Goal: Information Seeking & Learning: Learn about a topic

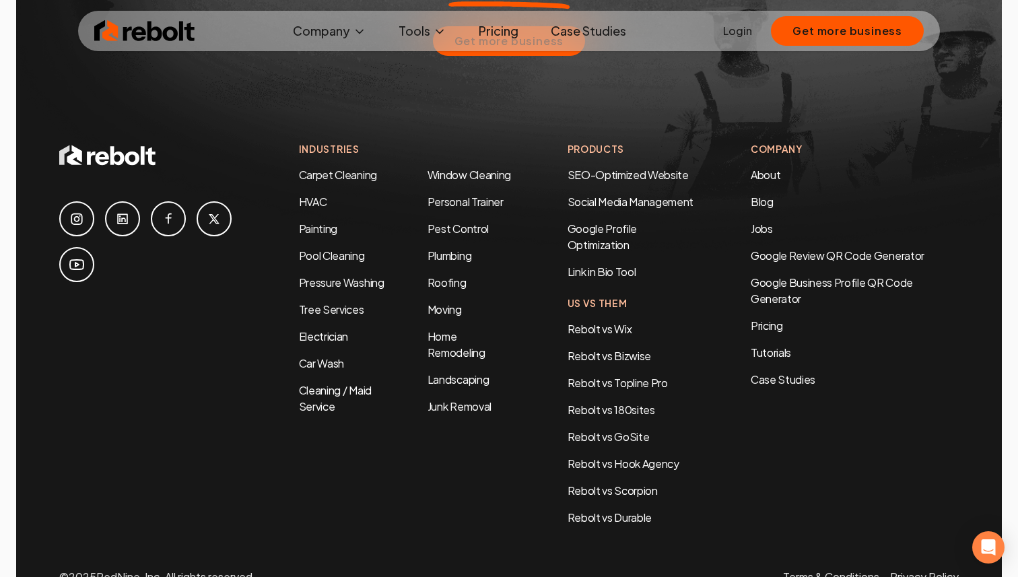
scroll to position [6495, 0]
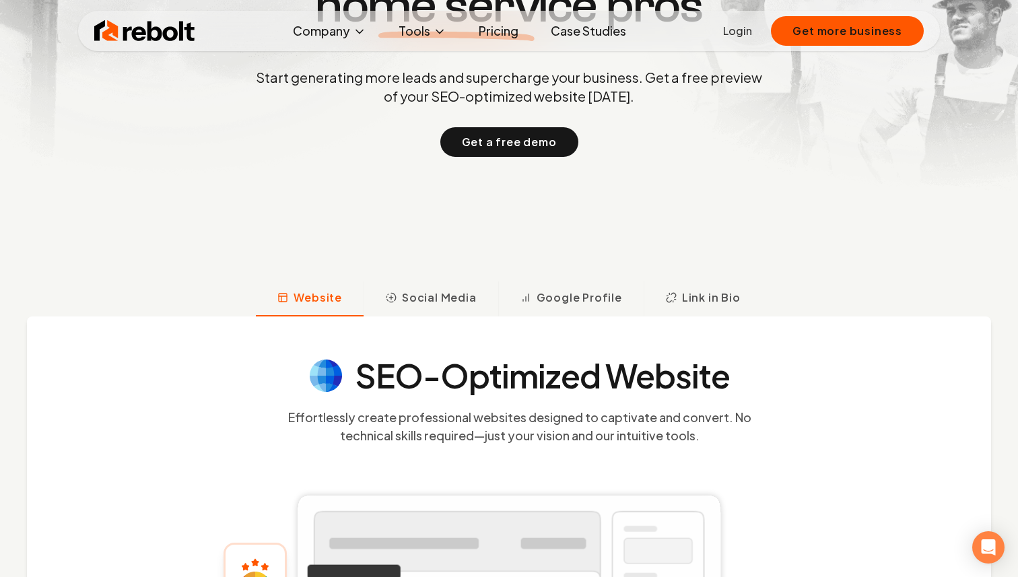
scroll to position [452, 0]
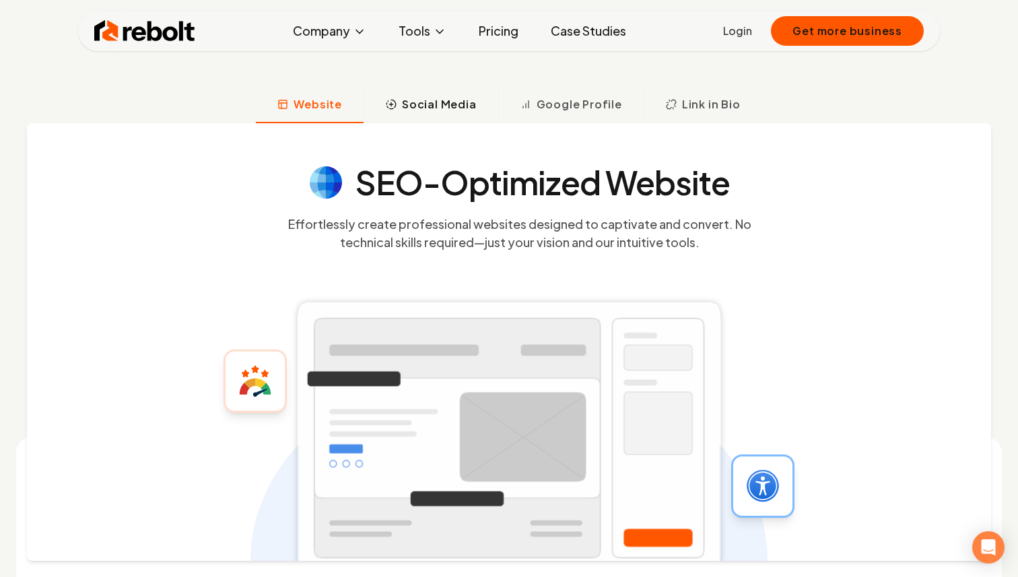
click at [459, 109] on span "Social Media" at bounding box center [439, 104] width 75 height 16
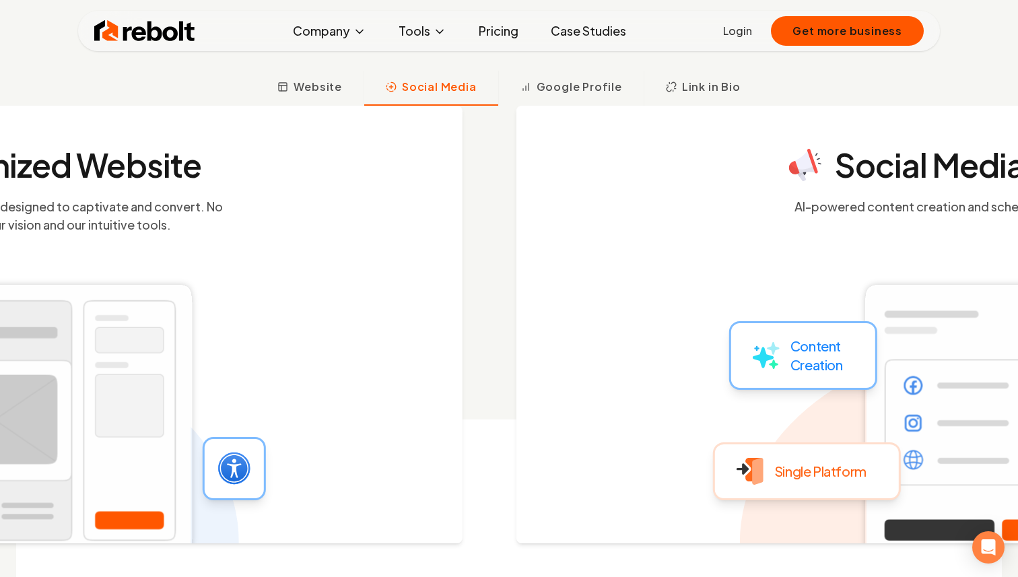
scroll to position [475, 0]
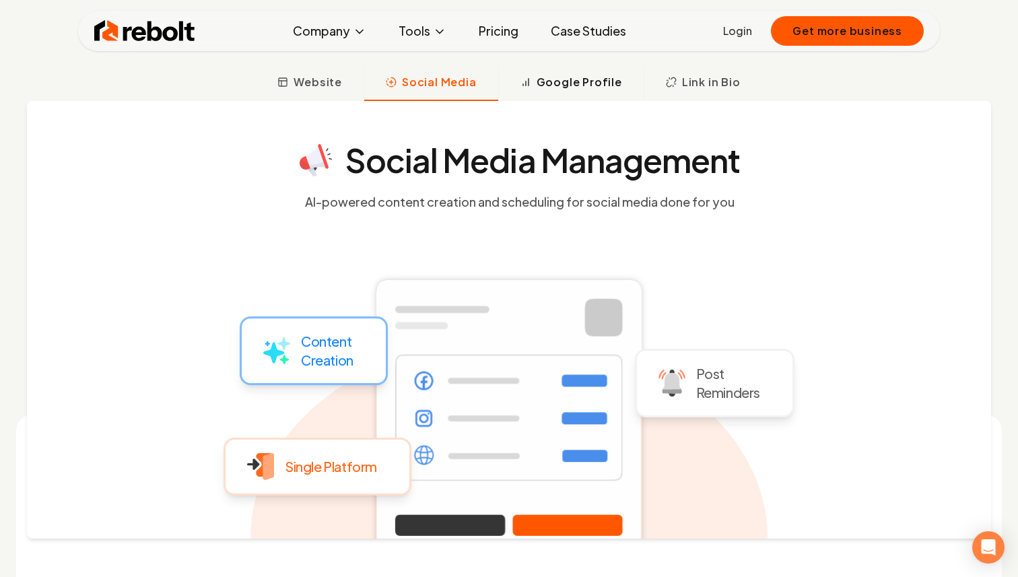
click at [574, 83] on span "Google Profile" at bounding box center [578, 82] width 85 height 16
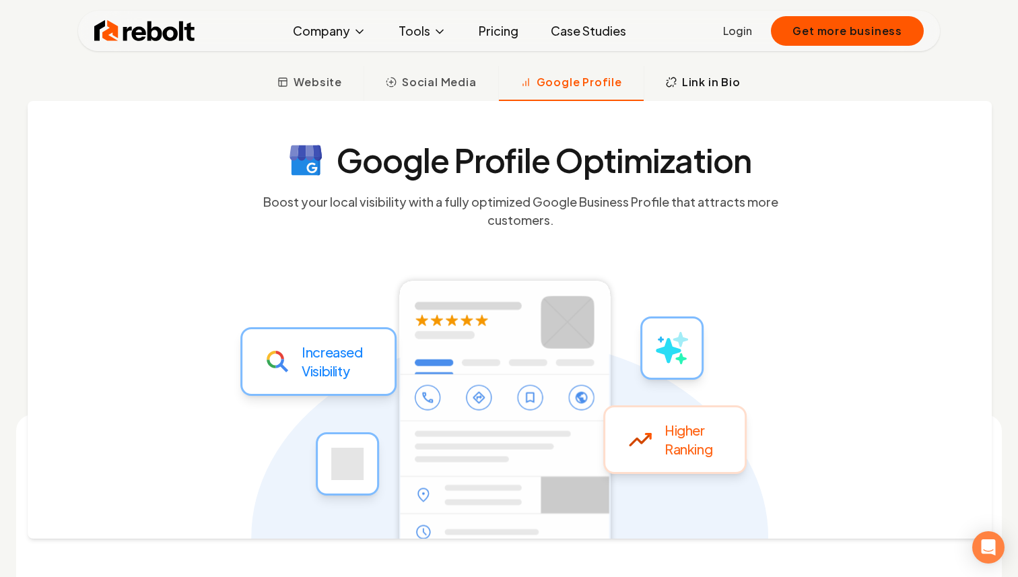
click at [690, 71] on button "Link in Bio" at bounding box center [702, 83] width 118 height 35
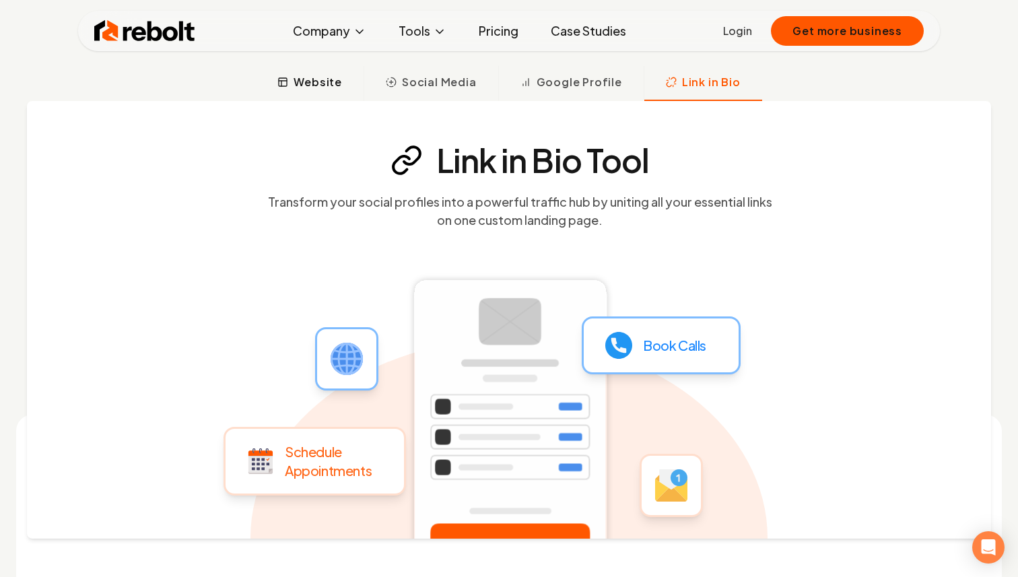
click at [310, 83] on span "Website" at bounding box center [317, 82] width 48 height 16
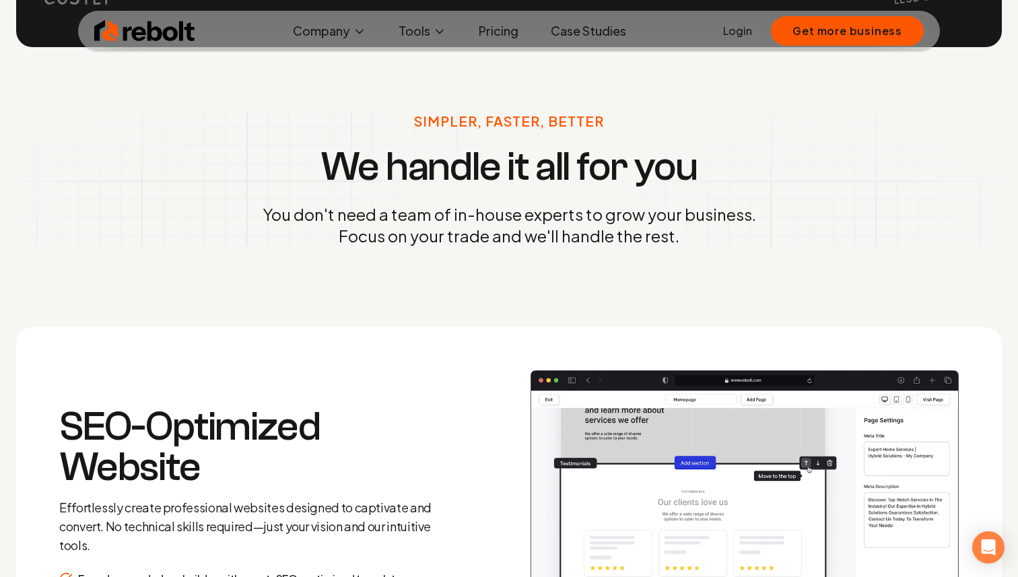
scroll to position [1518, 0]
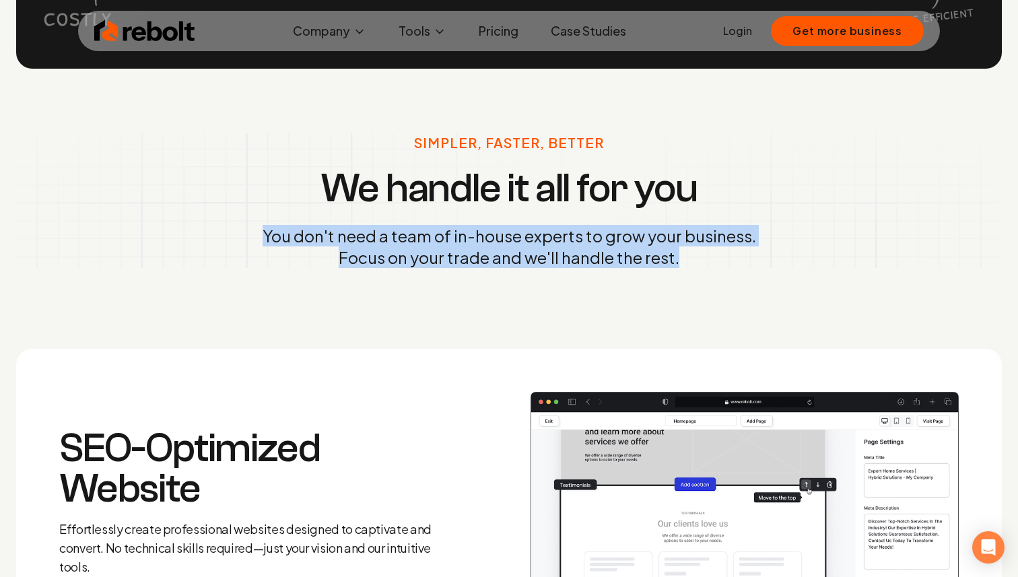
drag, startPoint x: 289, startPoint y: 211, endPoint x: 801, endPoint y: 279, distance: 516.0
click at [801, 279] on div "Simpler, Faster, Better We handle it all for you You don't need a team of in-ho…" at bounding box center [509, 201] width 1018 height 264
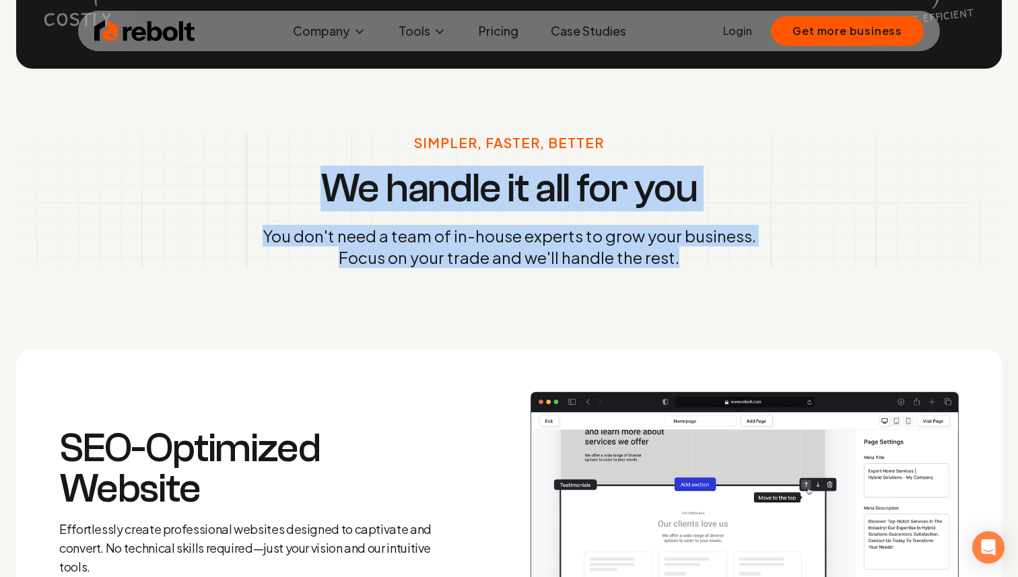
drag, startPoint x: 295, startPoint y: 184, endPoint x: 780, endPoint y: 249, distance: 489.0
click at [780, 249] on div "Simpler, Faster, Better We handle it all for you You don't need a team of in-ho…" at bounding box center [508, 200] width 985 height 135
drag, startPoint x: 414, startPoint y: 122, endPoint x: 787, endPoint y: 275, distance: 403.2
click at [787, 276] on div "Simpler, Faster, Better We handle it all for you You don't need a team of in-ho…" at bounding box center [509, 201] width 1018 height 264
click at [787, 275] on div "Simpler, Faster, Better We handle it all for you You don't need a team of in-ho…" at bounding box center [509, 201] width 1018 height 264
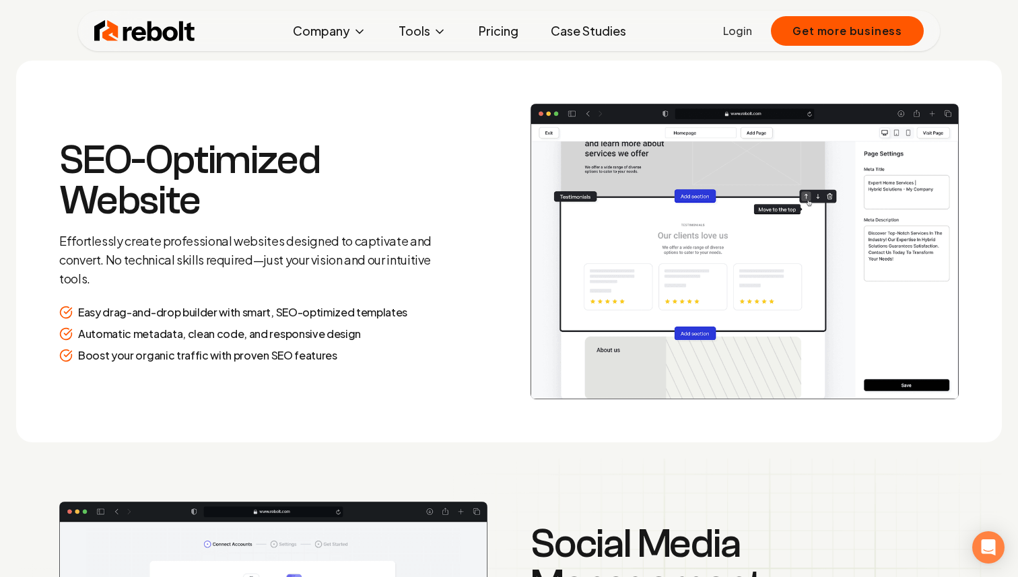
scroll to position [1786, 0]
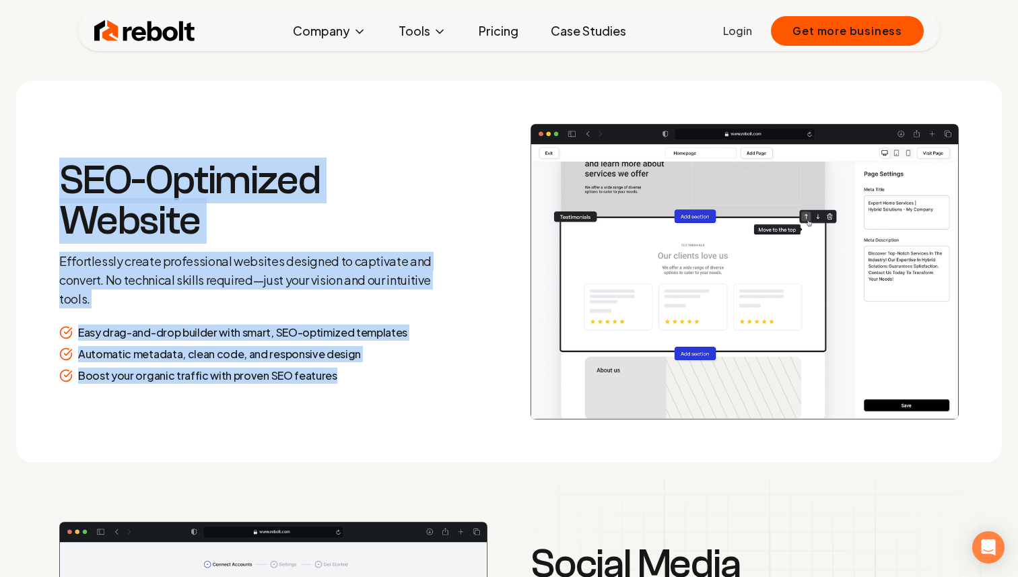
drag, startPoint x: 367, startPoint y: 414, endPoint x: 40, endPoint y: 162, distance: 412.2
click at [40, 162] on section "SEO-Optimized Website Effortlessly create professional websites designed to cap…" at bounding box center [508, 272] width 985 height 382
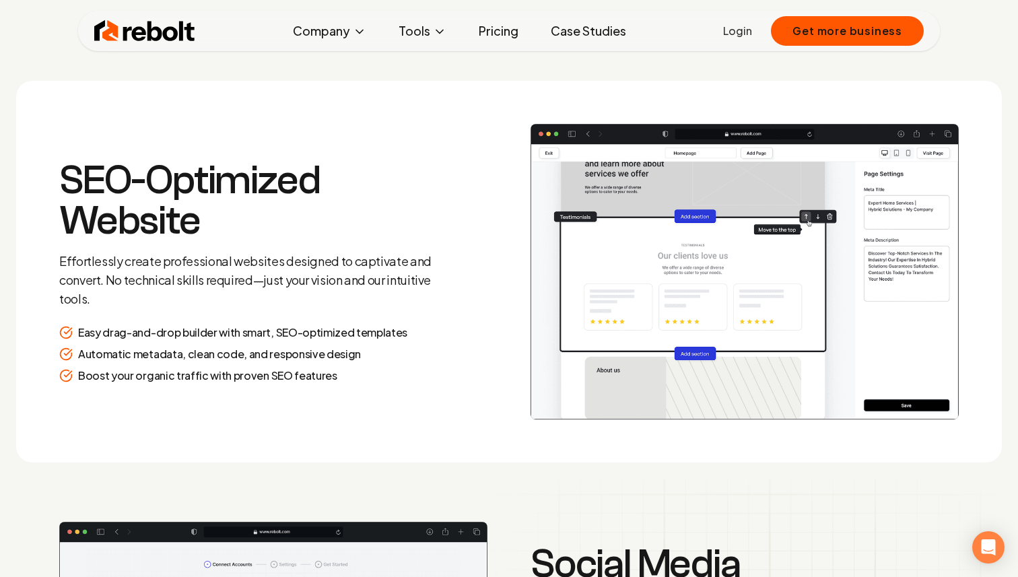
drag, startPoint x: 40, startPoint y: 162, endPoint x: 384, endPoint y: 400, distance: 417.5
click at [386, 400] on section "SEO-Optimized Website Effortlessly create professional websites designed to cap…" at bounding box center [508, 272] width 985 height 382
click at [384, 400] on section "SEO-Optimized Website Effortlessly create professional websites designed to cap…" at bounding box center [508, 272] width 985 height 382
drag, startPoint x: 384, startPoint y: 400, endPoint x: 70, endPoint y: 145, distance: 403.9
click at [69, 145] on section "SEO-Optimized Website Effortlessly create professional websites designed to cap…" at bounding box center [508, 272] width 985 height 382
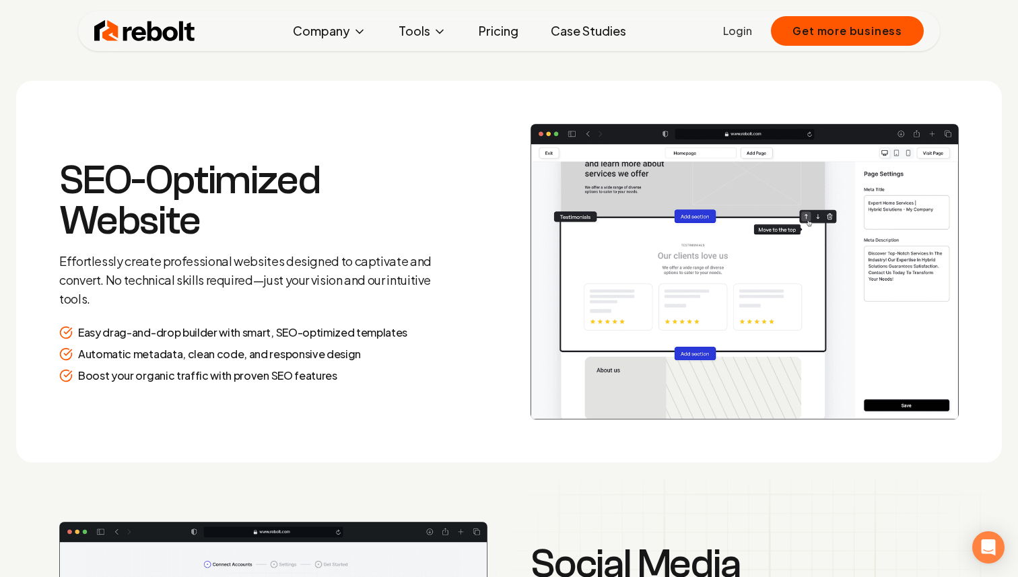
click at [70, 145] on section "SEO-Optimized Website Effortlessly create professional websites designed to cap…" at bounding box center [508, 272] width 985 height 382
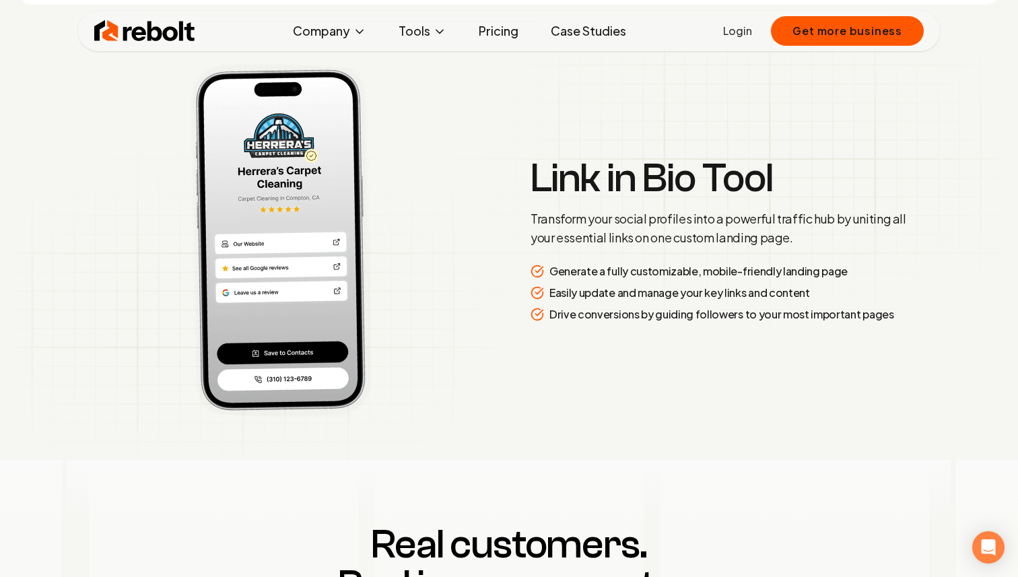
scroll to position [3048, 0]
